Goal: Information Seeking & Learning: Learn about a topic

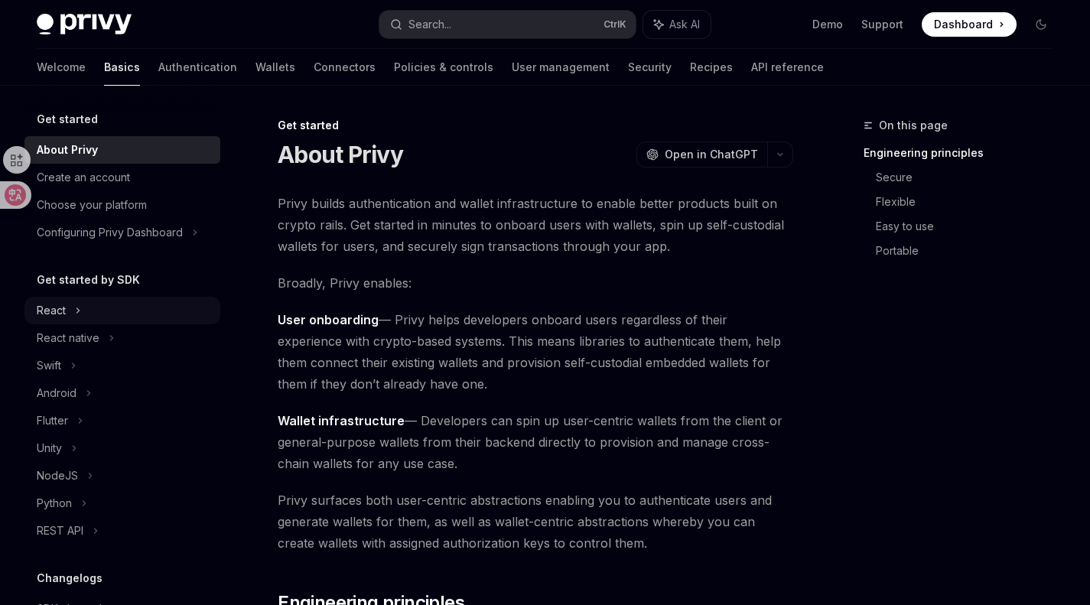
click at [99, 310] on div "React" at bounding box center [122, 311] width 196 height 28
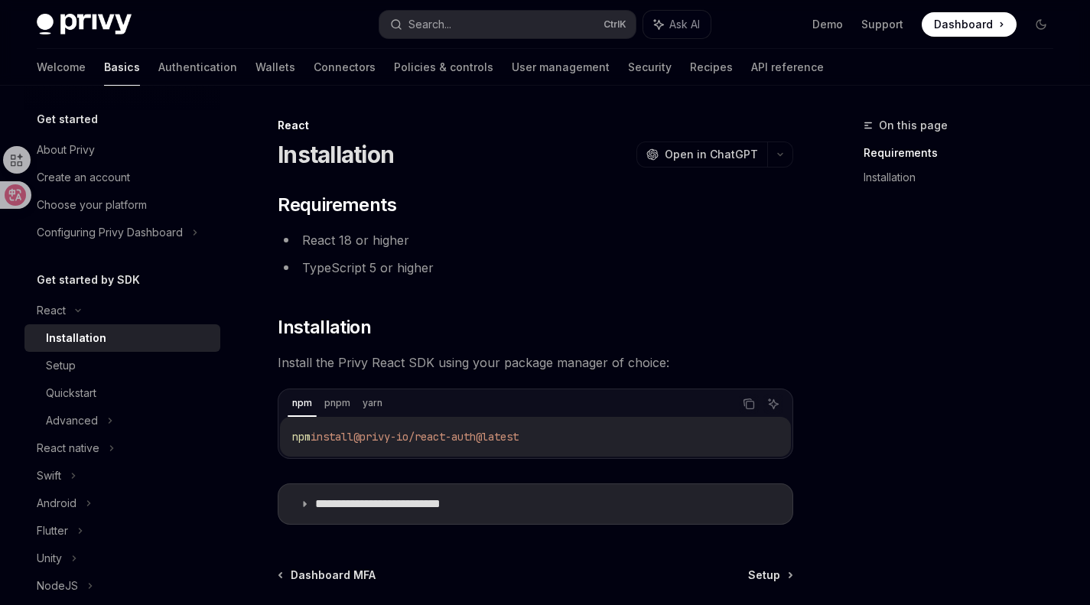
click at [307, 356] on span "Install the Privy React SDK using your package manager of choice:" at bounding box center [535, 362] width 515 height 21
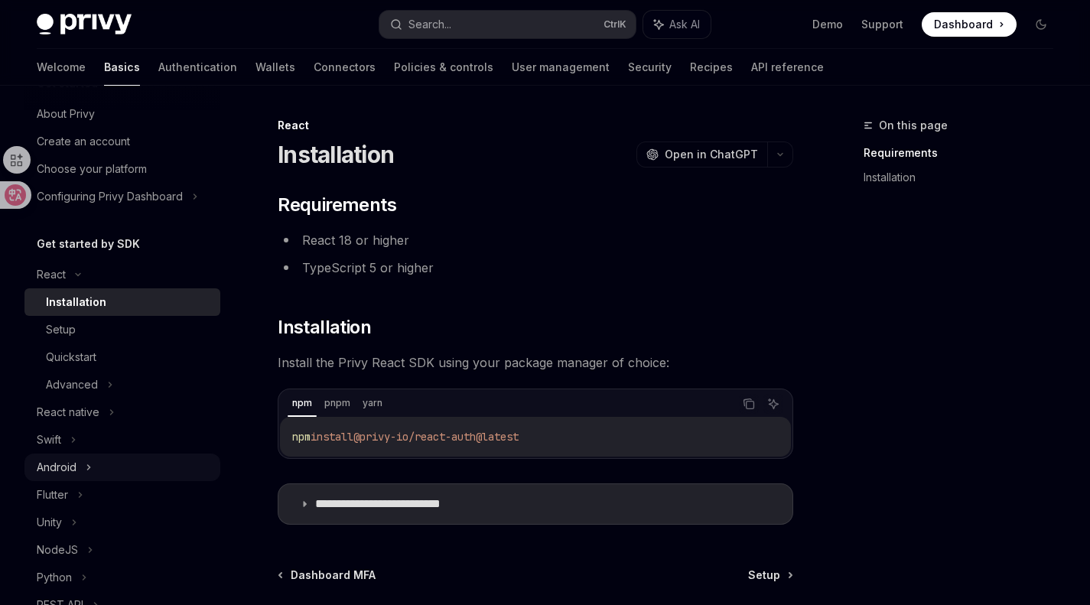
scroll to position [35, 0]
click at [89, 273] on div "React" at bounding box center [122, 276] width 196 height 28
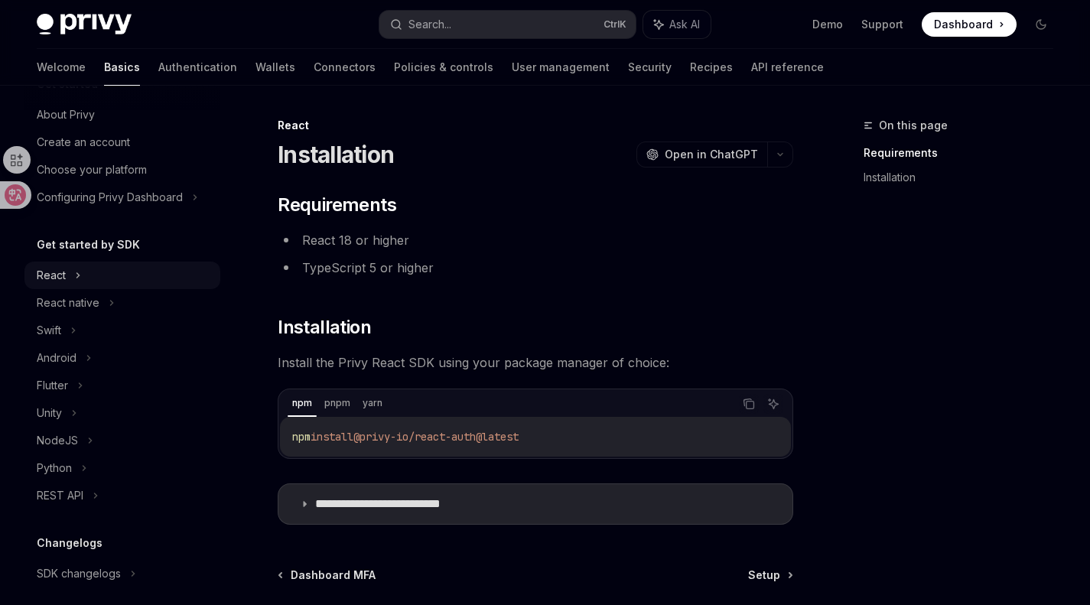
click at [63, 266] on div "React" at bounding box center [51, 275] width 29 height 18
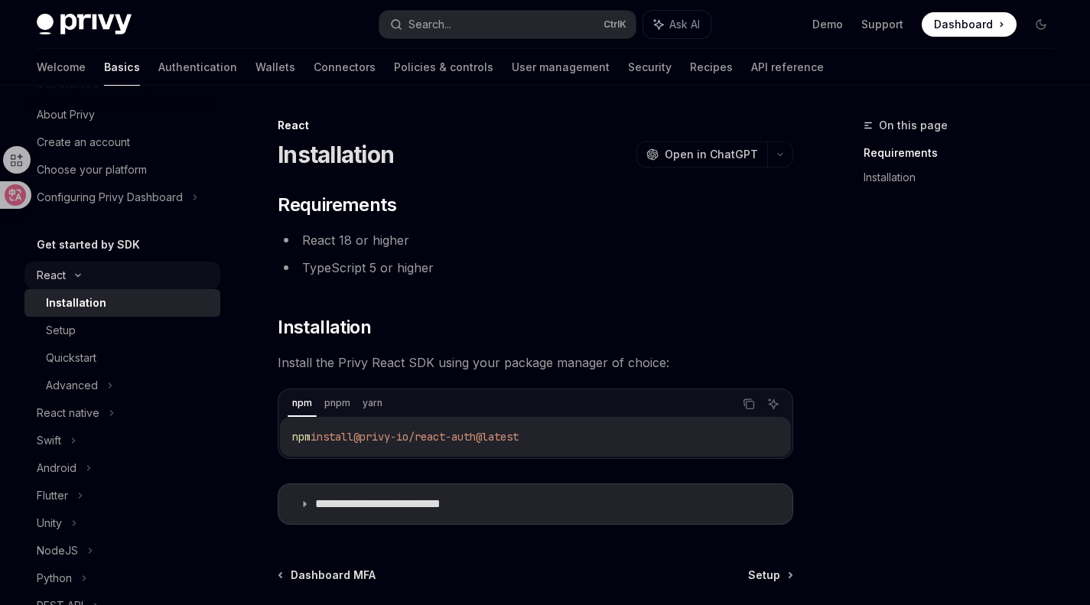
click at [71, 275] on icon at bounding box center [78, 275] width 18 height 6
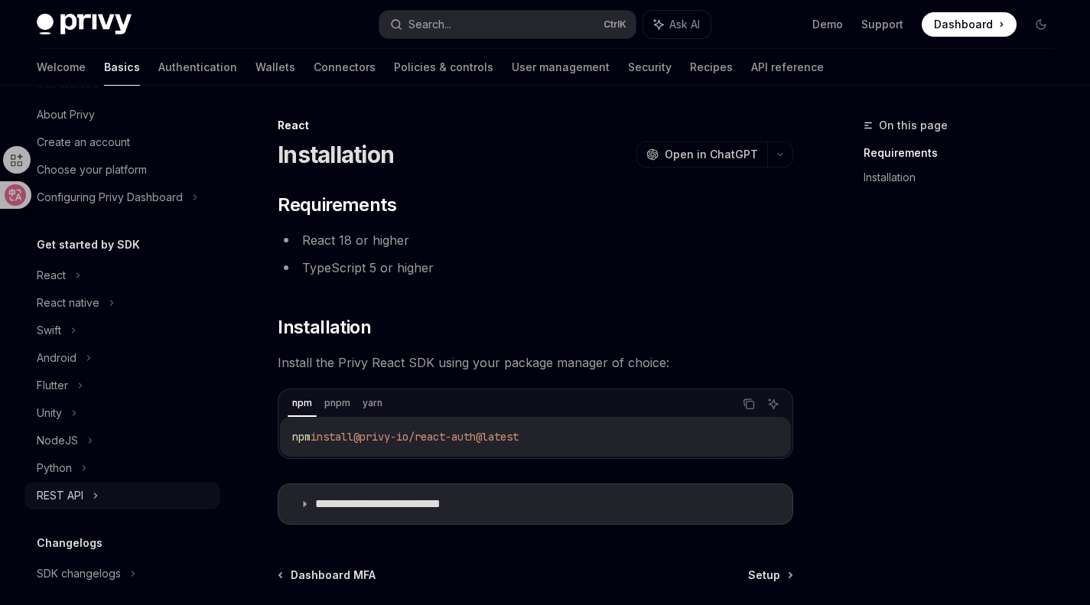
scroll to position [181, 0]
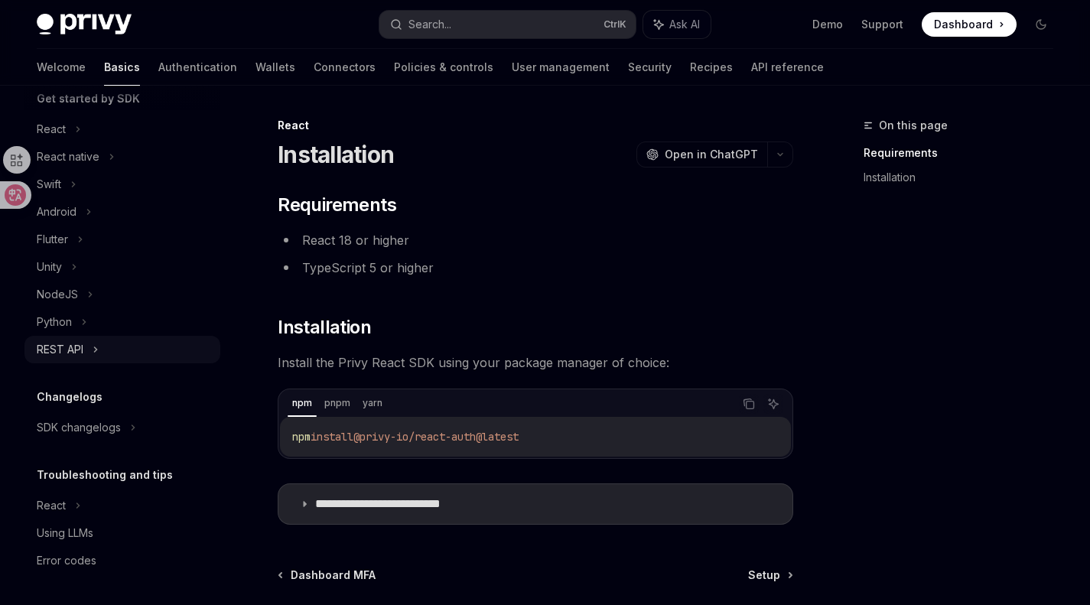
click at [115, 143] on div "React" at bounding box center [122, 129] width 196 height 28
type textarea "*"
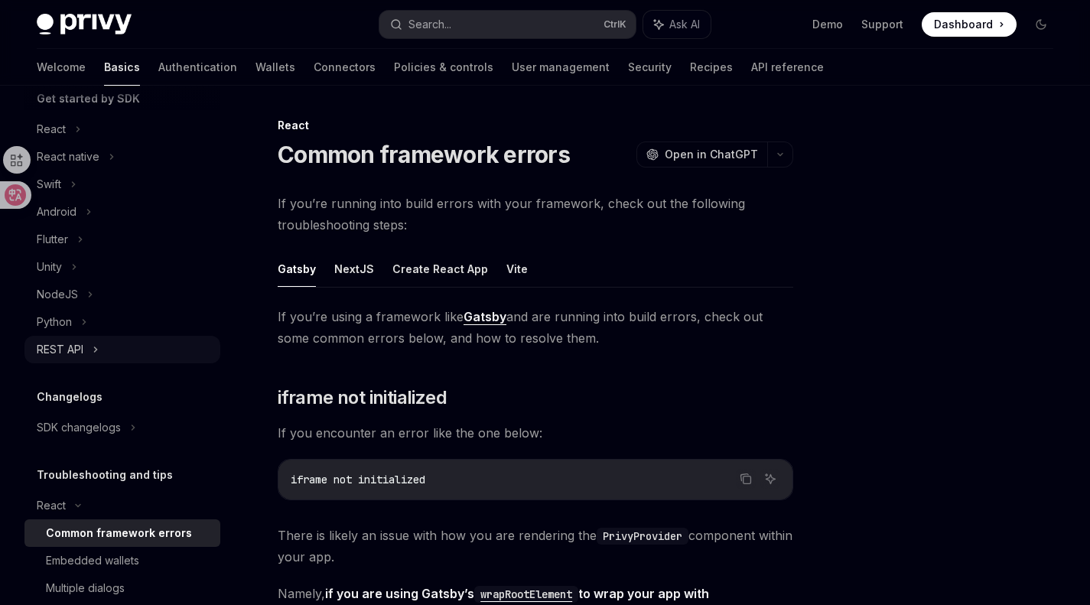
click at [115, 143] on div "React" at bounding box center [122, 129] width 196 height 28
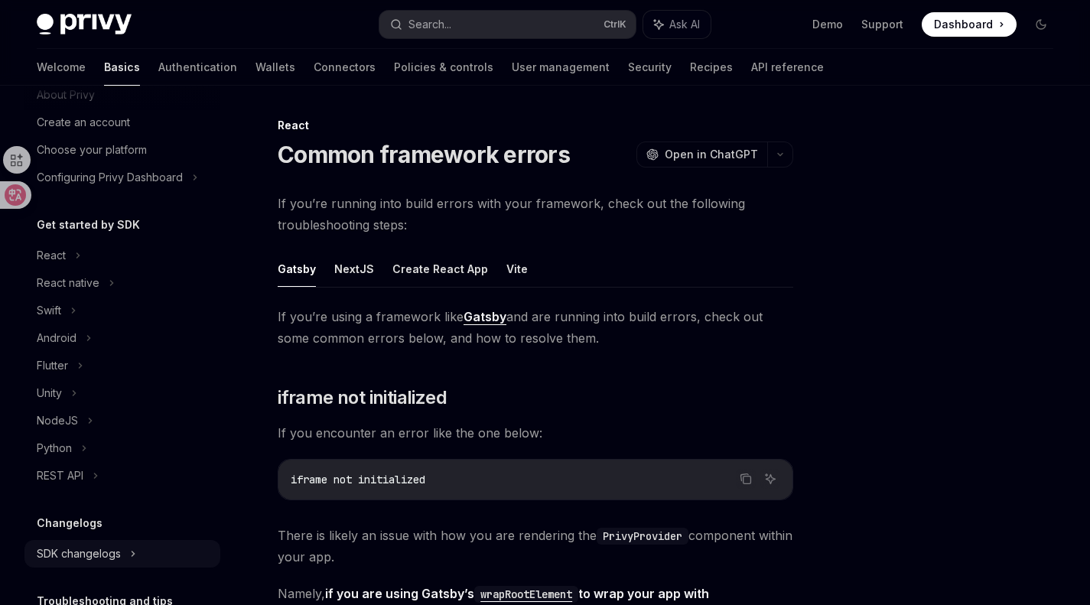
scroll to position [0, 0]
